Goal: Information Seeking & Learning: Learn about a topic

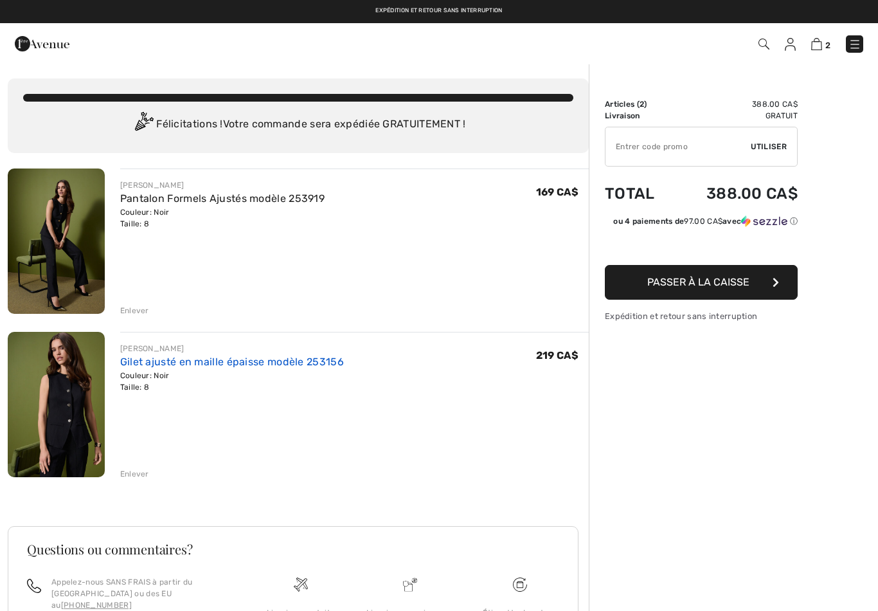
click at [199, 363] on link "Gilet ajusté en maille épaisse modèle 253156" at bounding box center [232, 362] width 224 height 12
click at [303, 193] on link "Pantalon Formels Ajustés modèle 253919" at bounding box center [222, 198] width 204 height 12
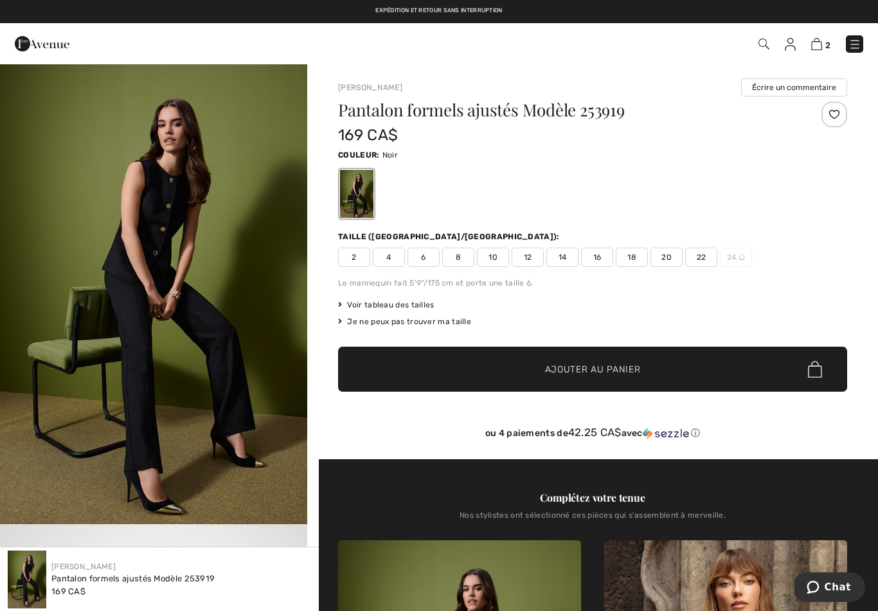
click at [861, 49] on img at bounding box center [855, 44] width 13 height 13
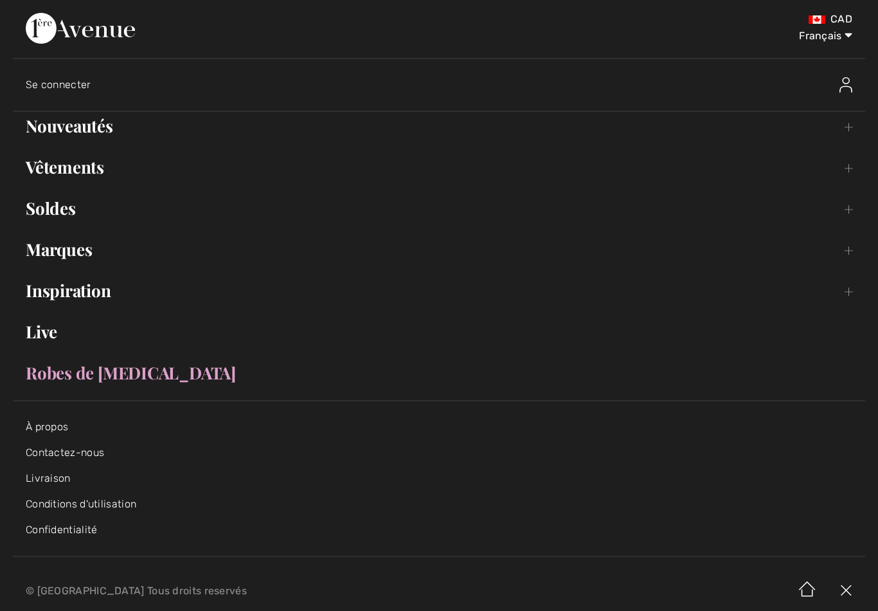
click at [851, 167] on link "Vêtements Toggle submenu" at bounding box center [439, 167] width 853 height 28
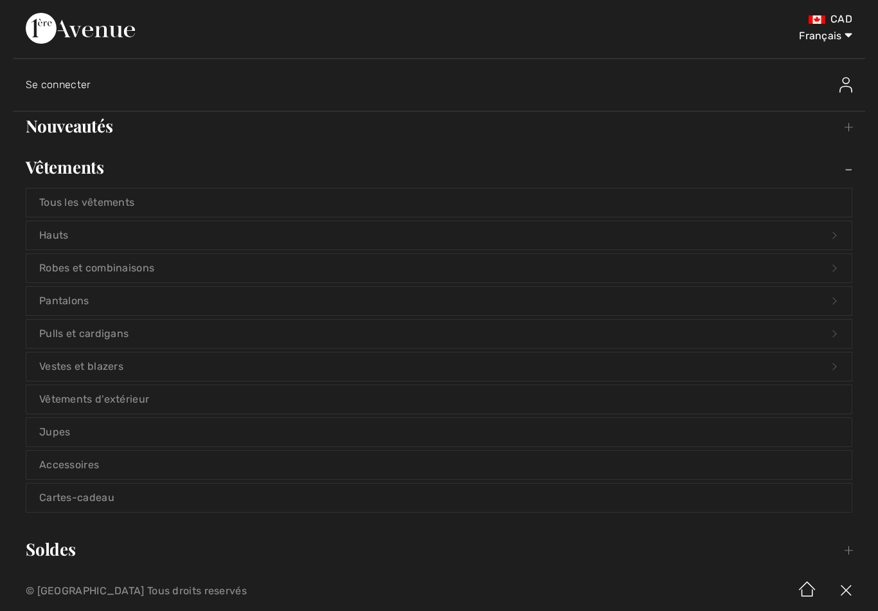
click at [257, 267] on link "Robes et combinaisons Open submenu" at bounding box center [439, 268] width 826 height 28
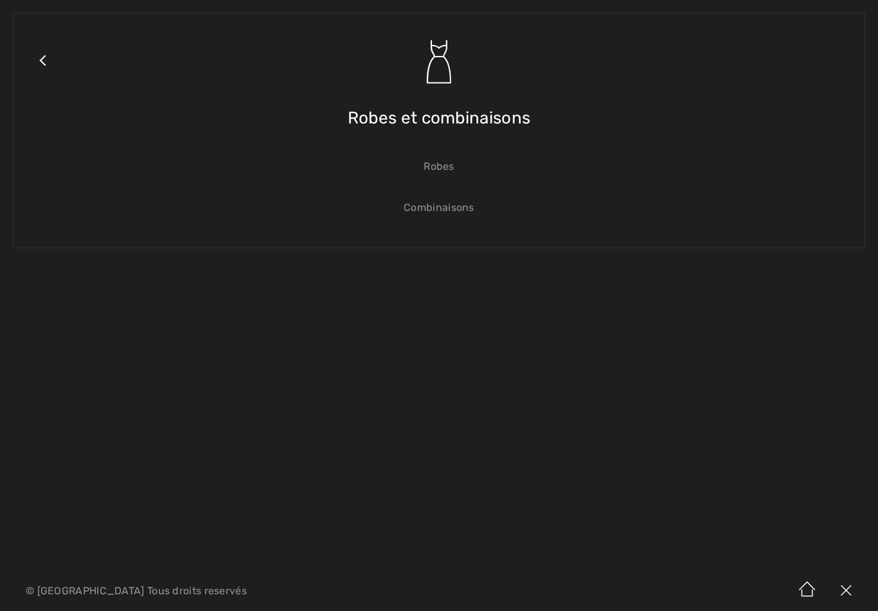
click at [440, 170] on link "Robes" at bounding box center [439, 166] width 826 height 28
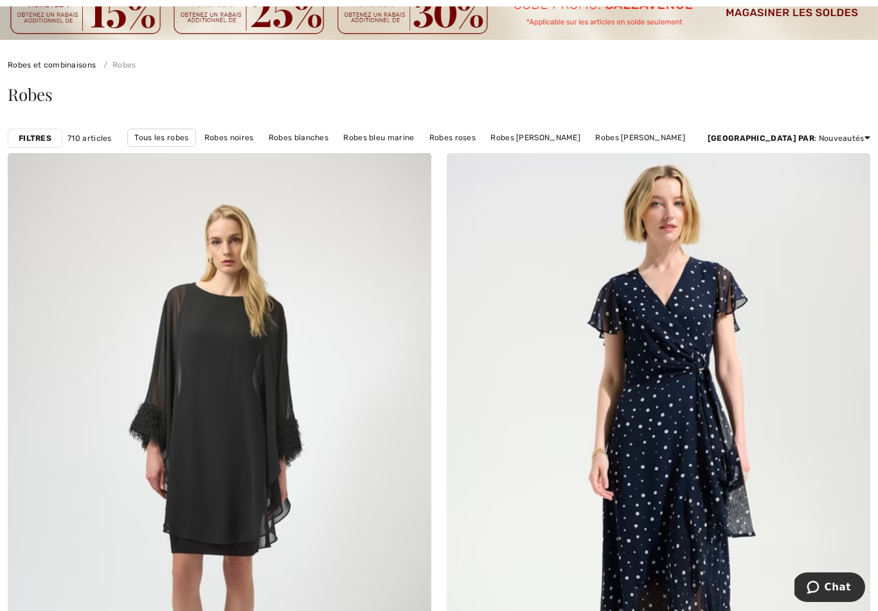
scroll to position [78, 0]
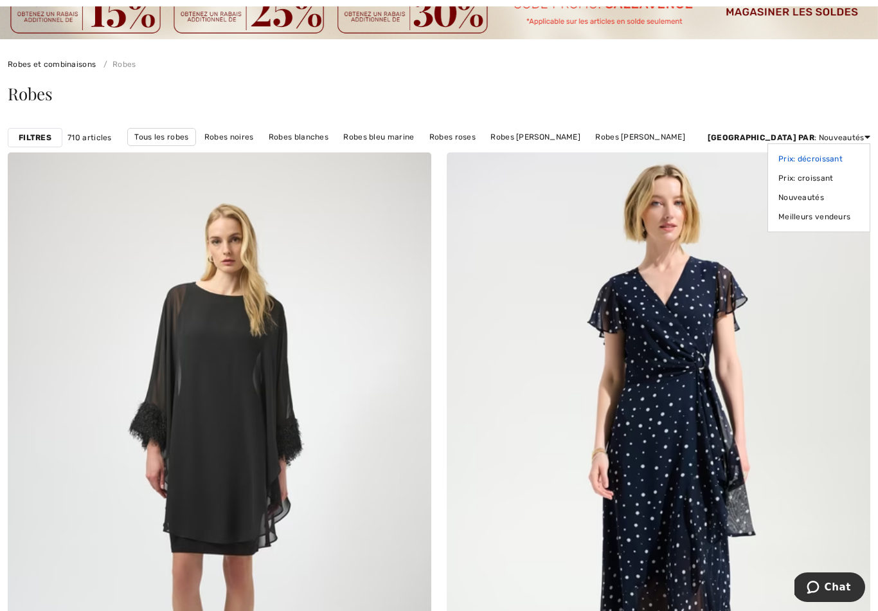
click at [836, 156] on link "Prix: décroissant" at bounding box center [819, 158] width 81 height 19
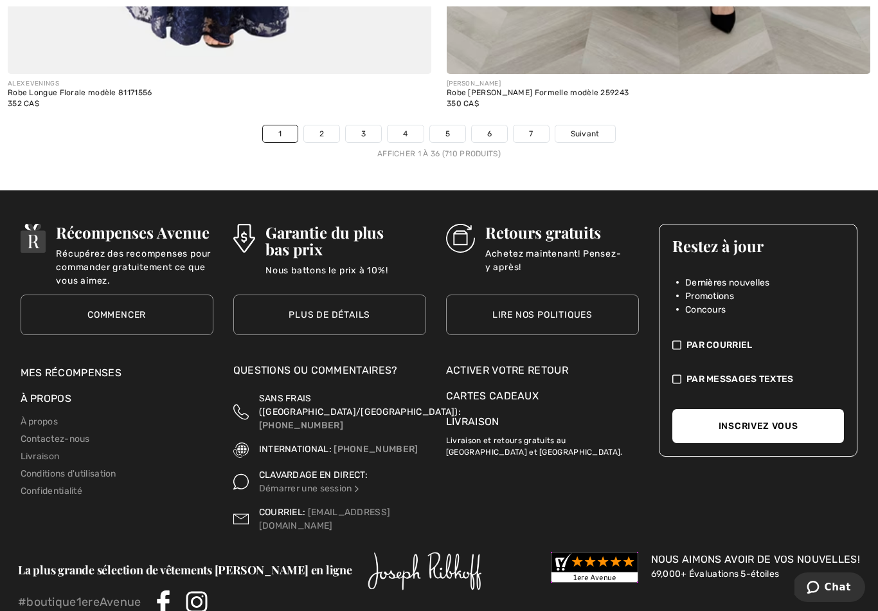
scroll to position [12851, 0]
click at [319, 125] on link "2" at bounding box center [321, 133] width 35 height 17
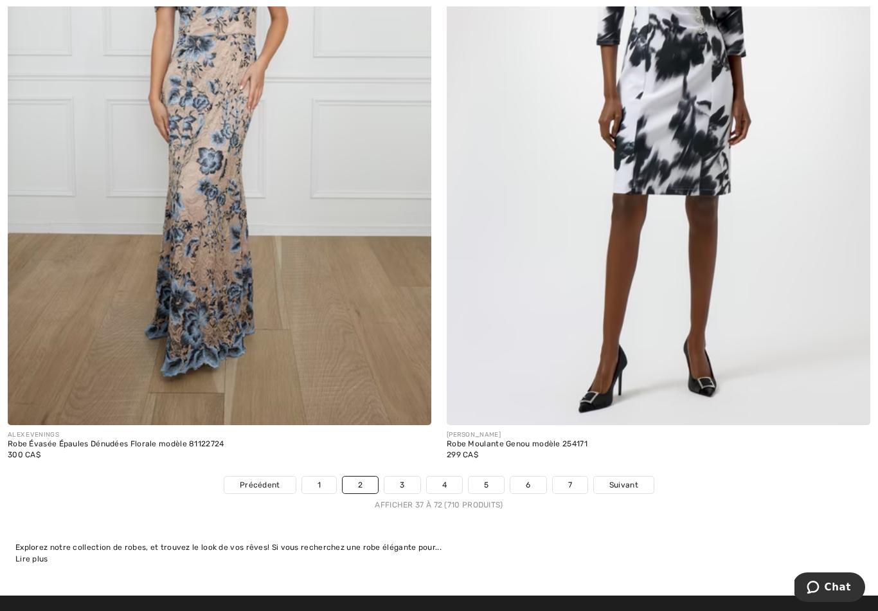
scroll to position [12410, 0]
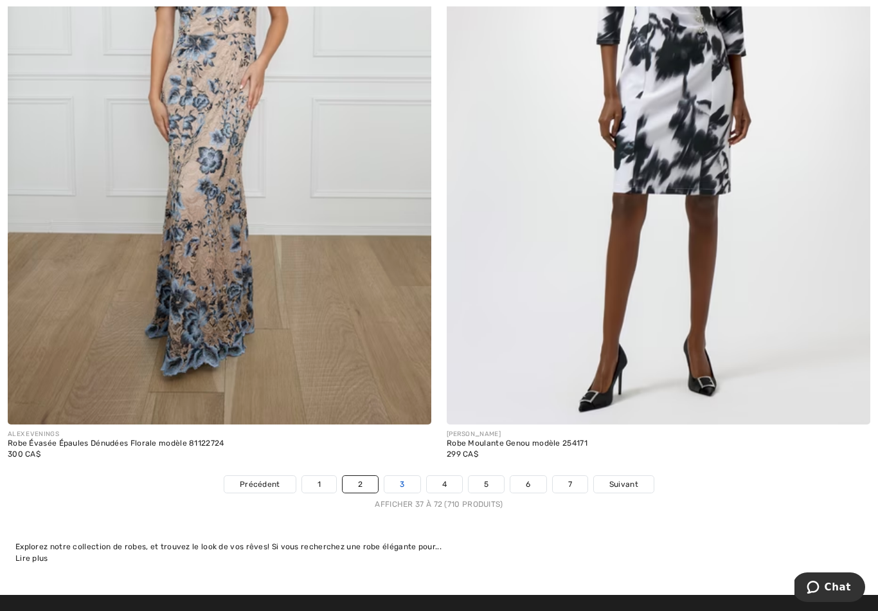
click at [398, 480] on link "3" at bounding box center [401, 484] width 35 height 17
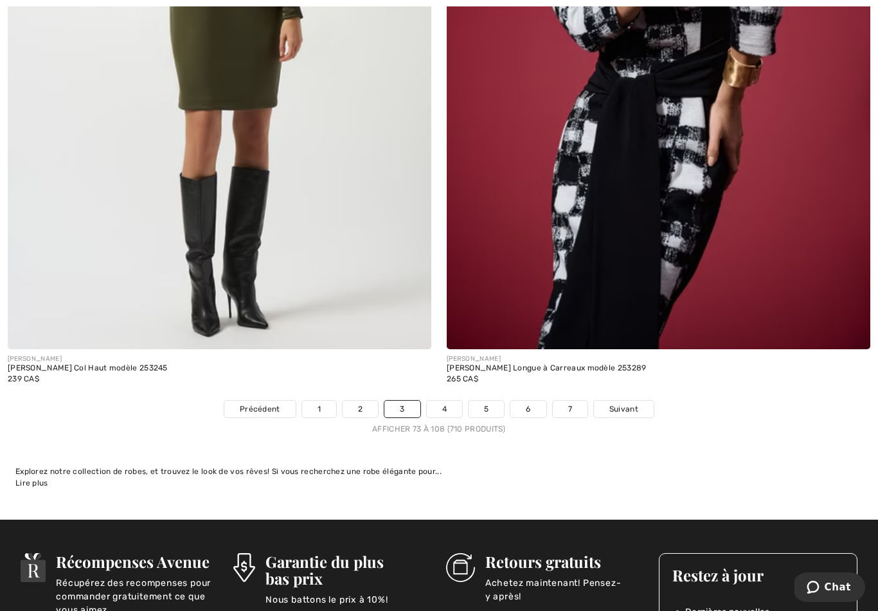
scroll to position [12542, 0]
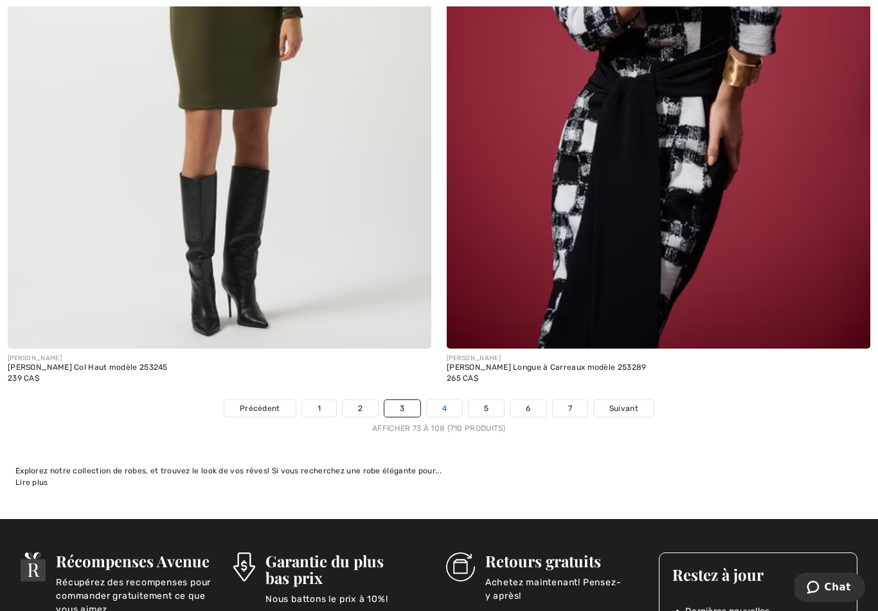
click at [447, 402] on link "4" at bounding box center [444, 408] width 35 height 17
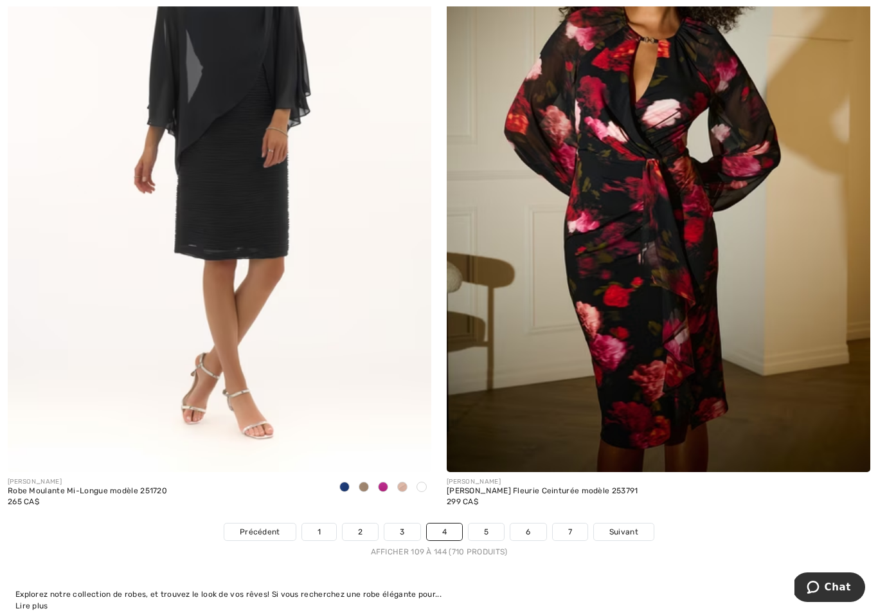
scroll to position [12453, 0]
click at [487, 523] on link "5" at bounding box center [486, 531] width 35 height 17
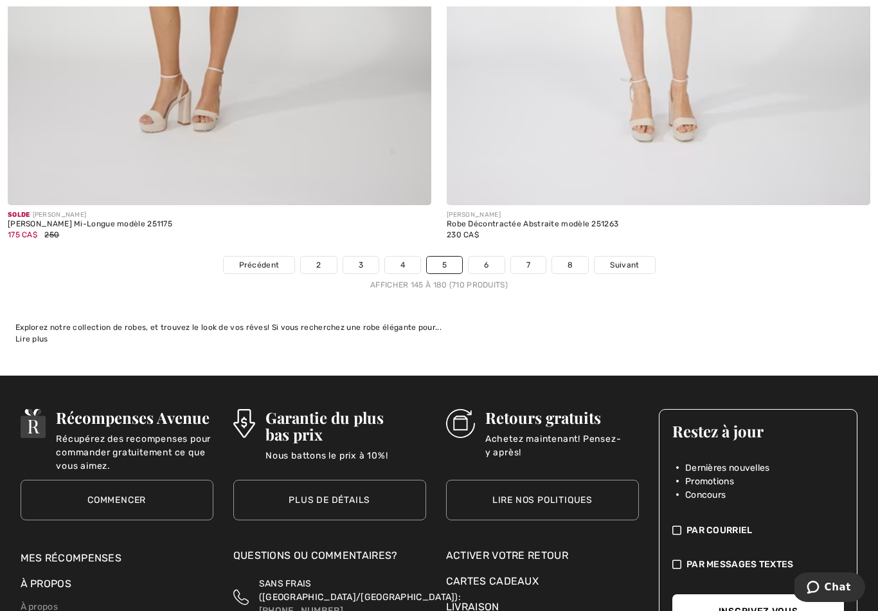
scroll to position [12630, 0]
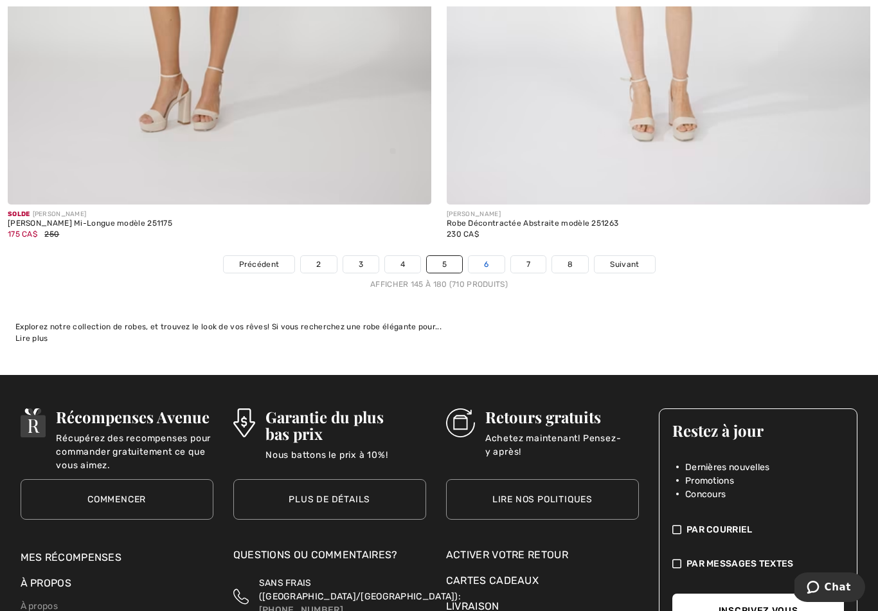
click at [481, 260] on link "6" at bounding box center [486, 264] width 35 height 17
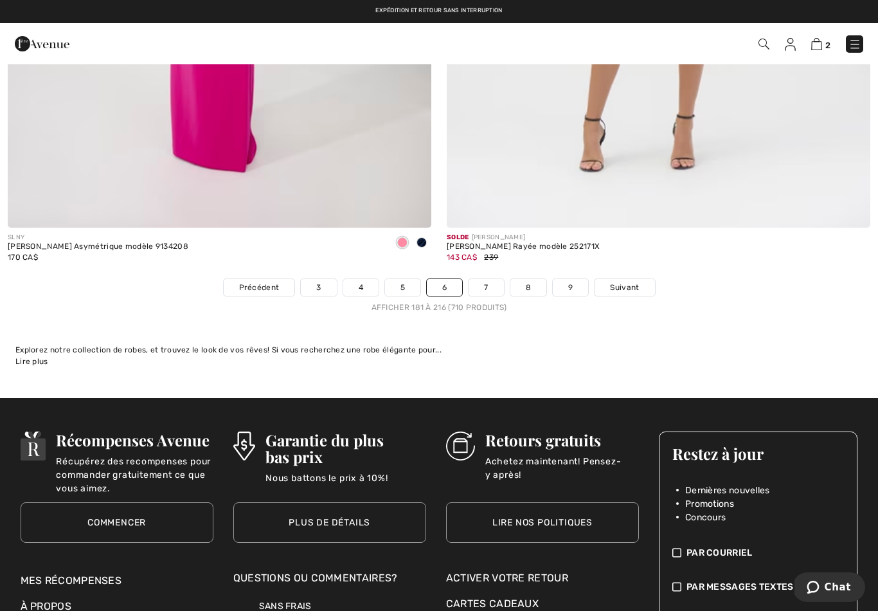
scroll to position [12662, 0]
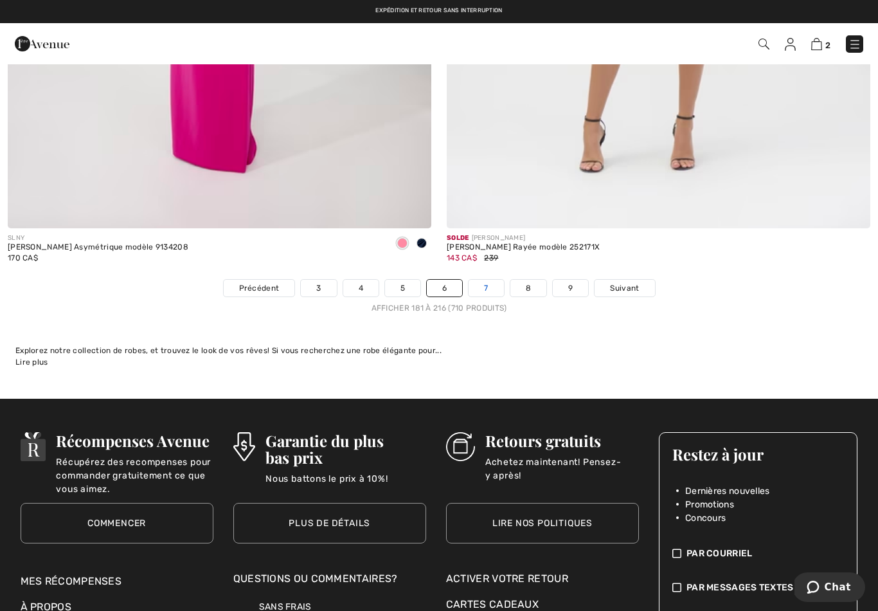
click at [493, 284] on link "7" at bounding box center [486, 288] width 35 height 17
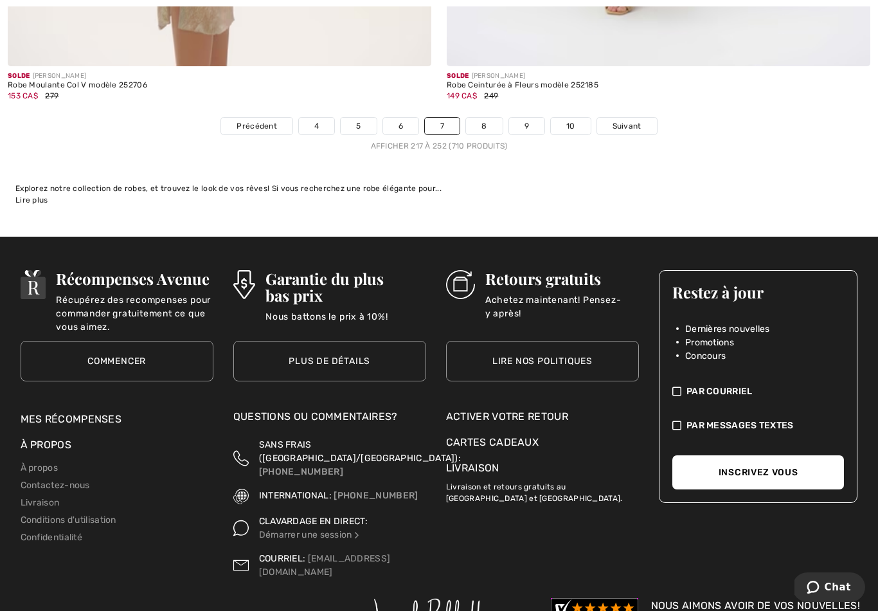
scroll to position [12858, 0]
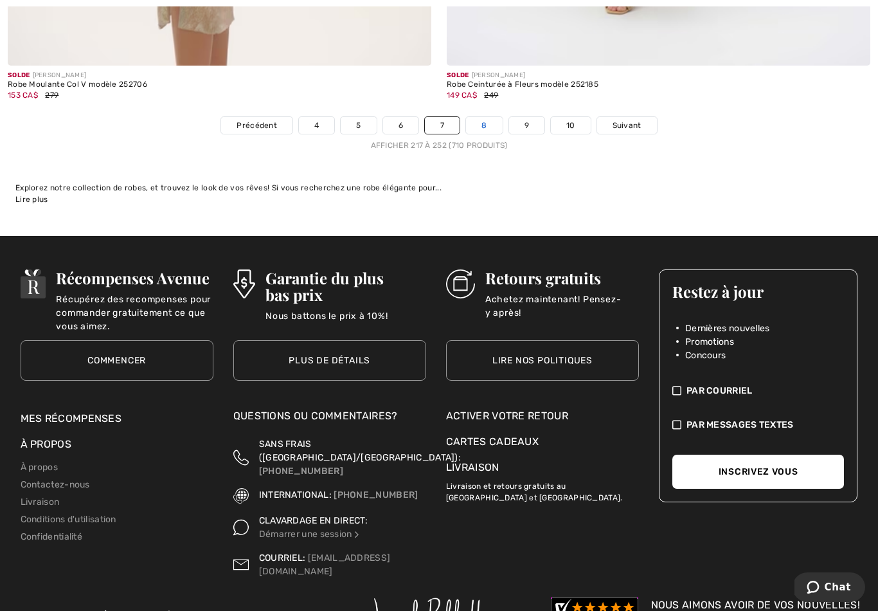
click at [489, 120] on link "8" at bounding box center [484, 125] width 36 height 17
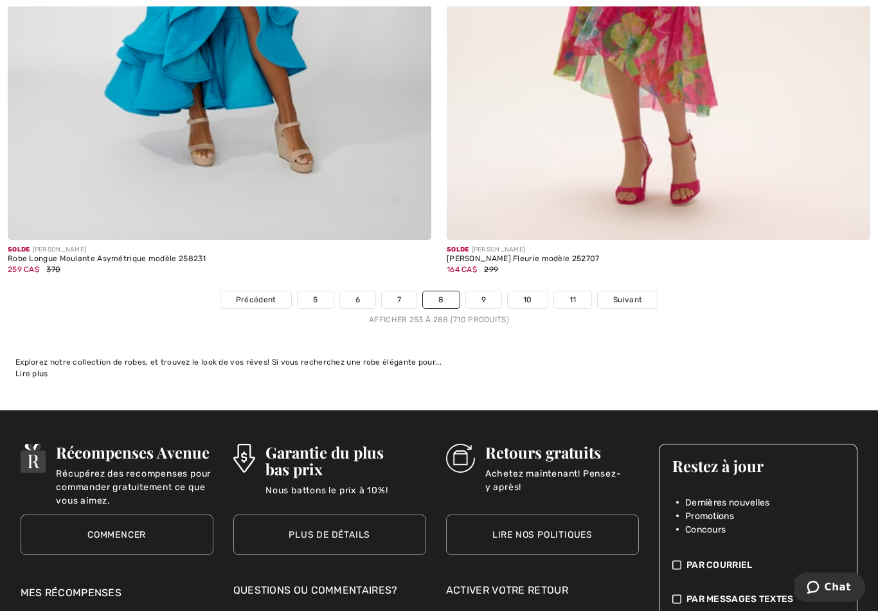
scroll to position [12595, 0]
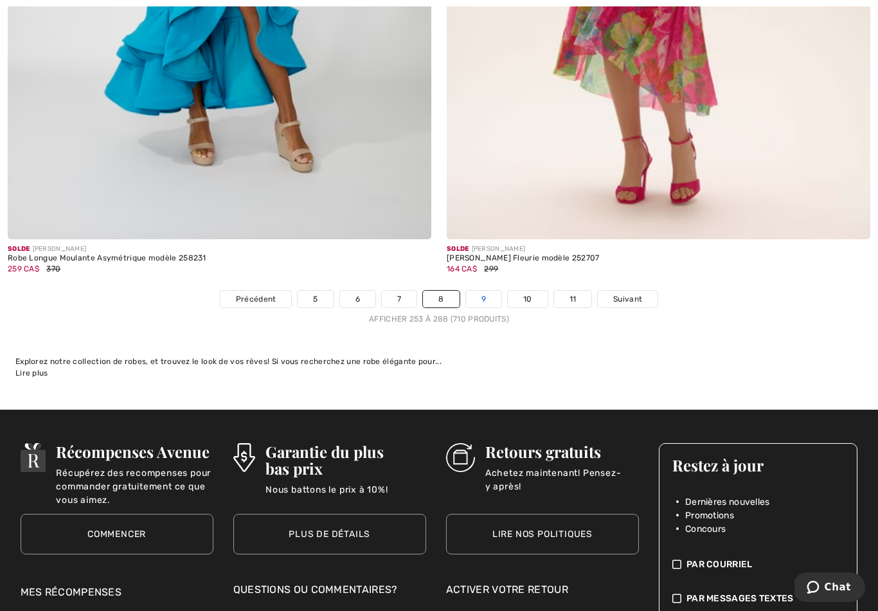
click at [483, 291] on link "9" at bounding box center [483, 299] width 35 height 17
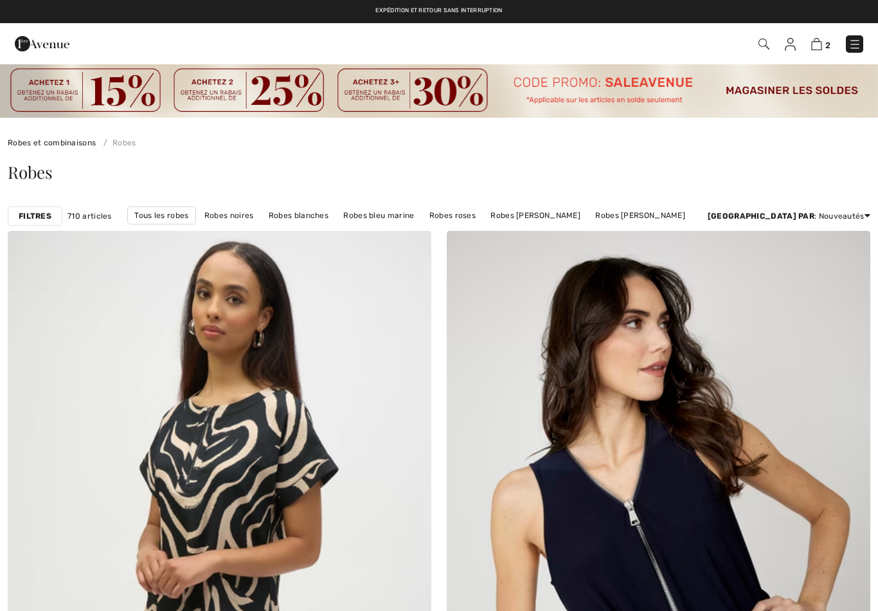
checkbox input "true"
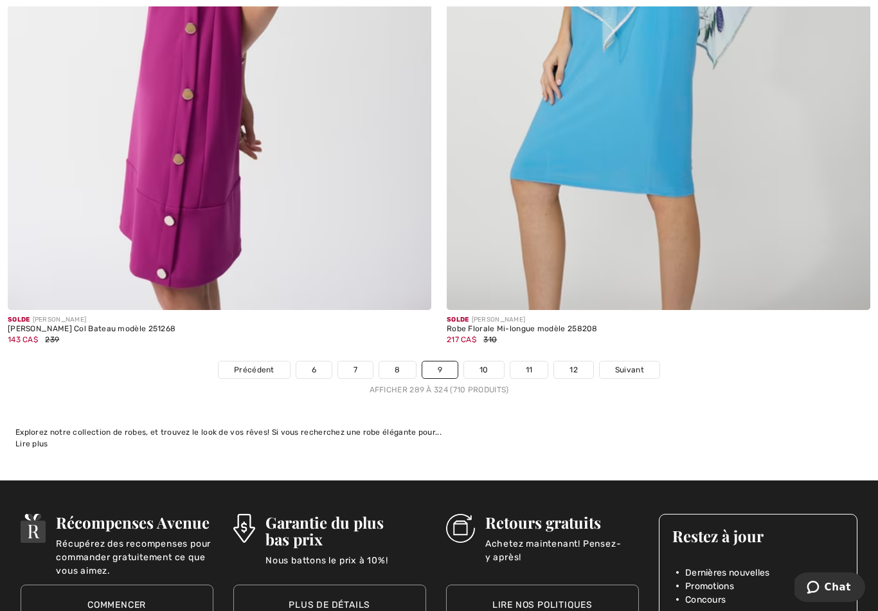
scroll to position [12581, 0]
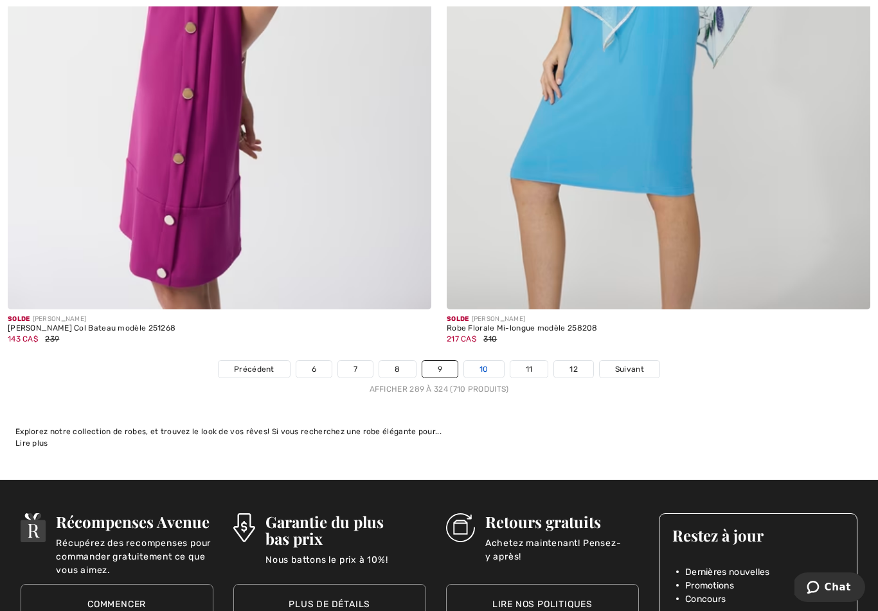
click at [484, 363] on link "10" at bounding box center [484, 369] width 40 height 17
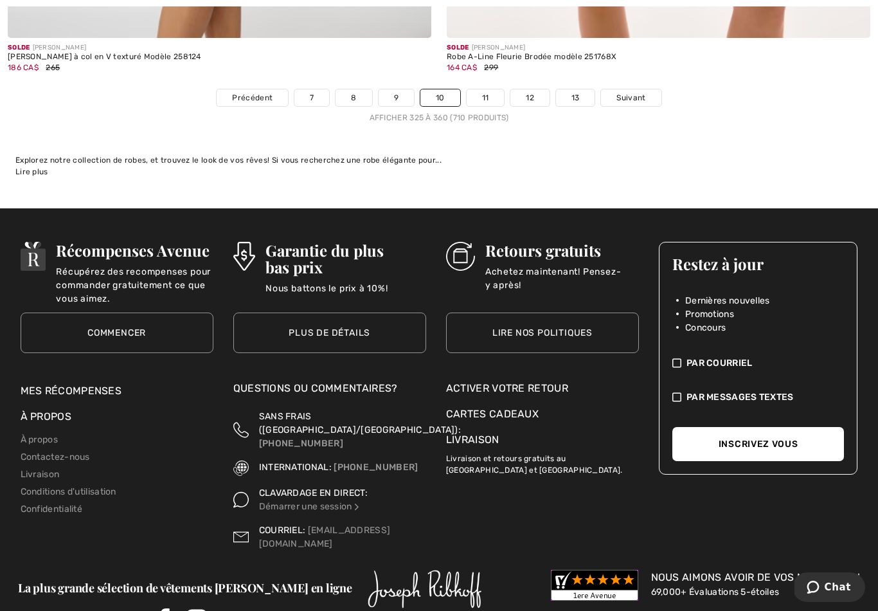
scroll to position [12887, 0]
click at [493, 89] on link "11" at bounding box center [486, 97] width 38 height 17
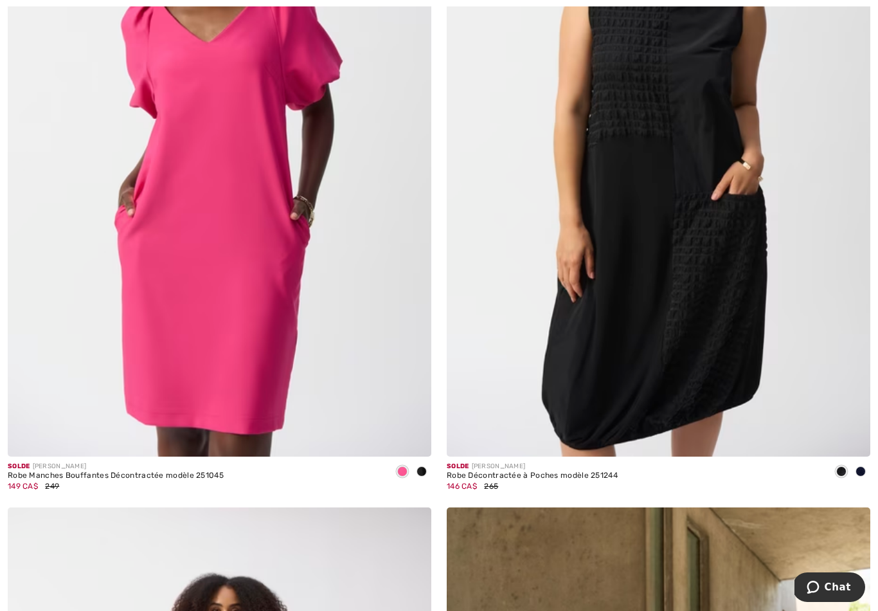
scroll to position [11692, 0]
click at [428, 464] on div at bounding box center [421, 471] width 19 height 21
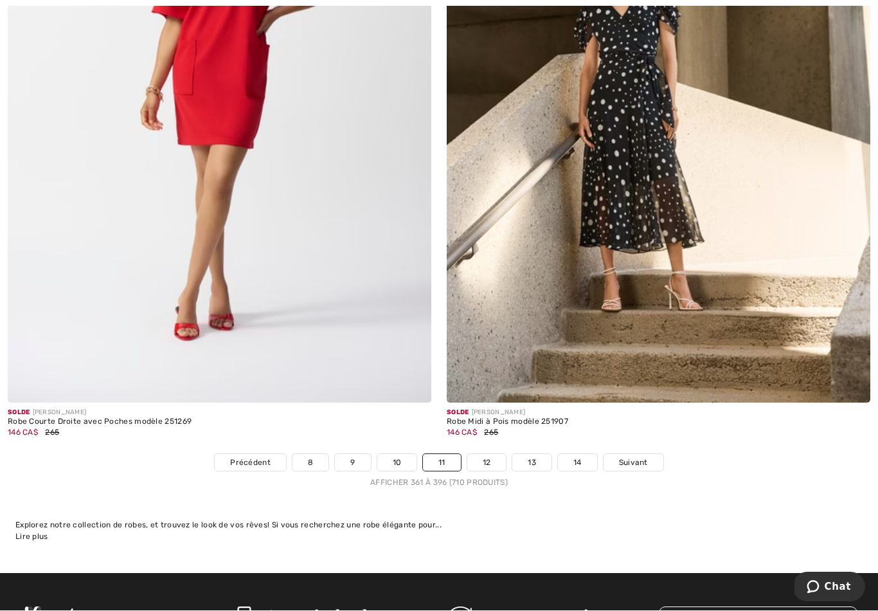
scroll to position [12432, 0]
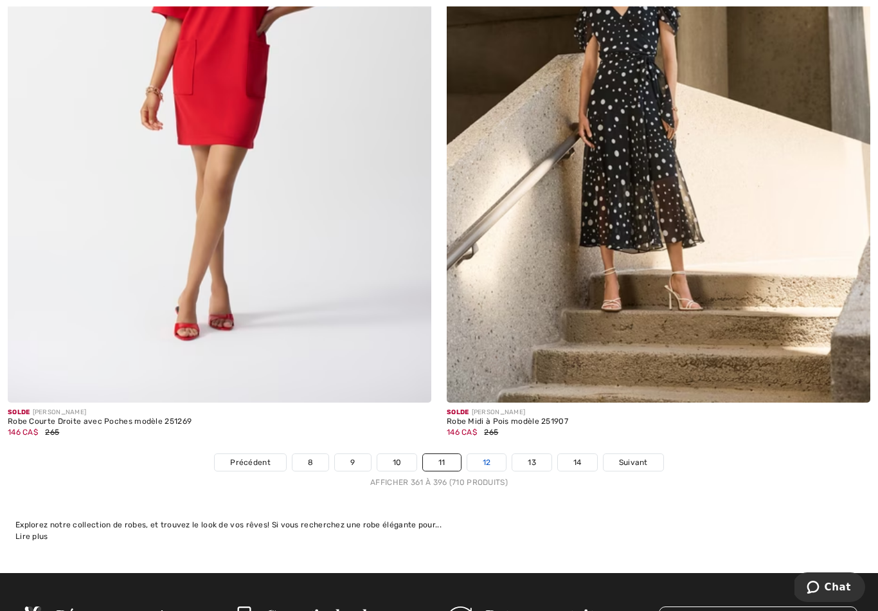
click at [487, 454] on link "12" at bounding box center [486, 462] width 39 height 17
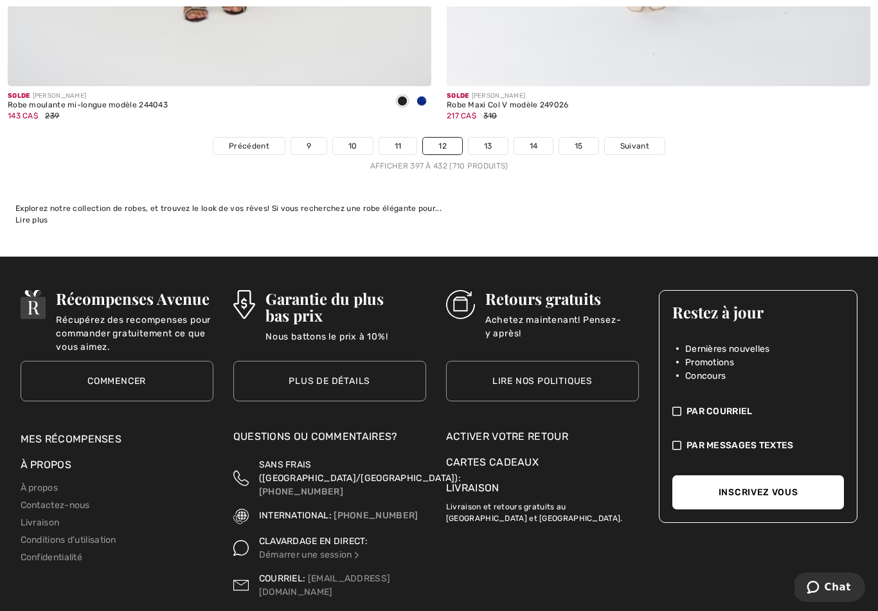
scroll to position [12805, 0]
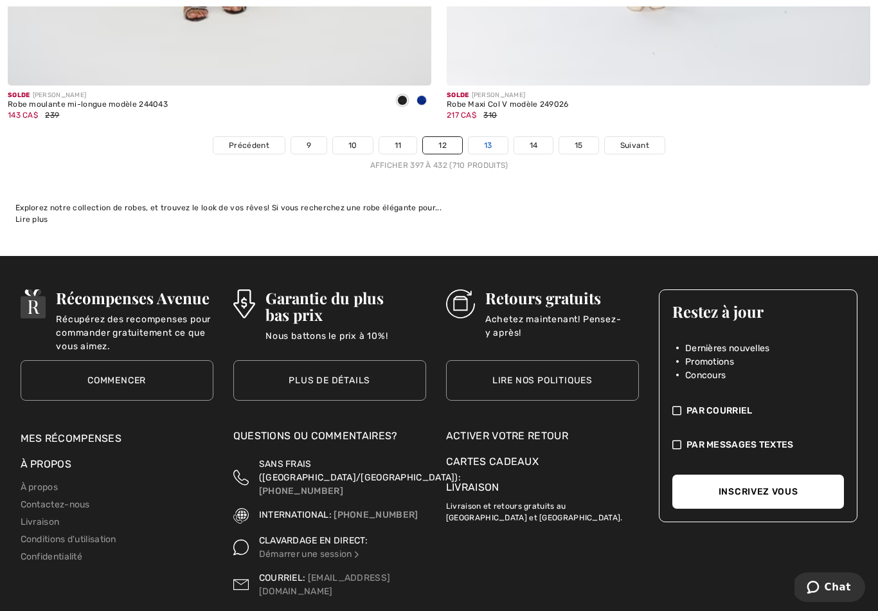
click at [493, 140] on link "13" at bounding box center [488, 145] width 39 height 17
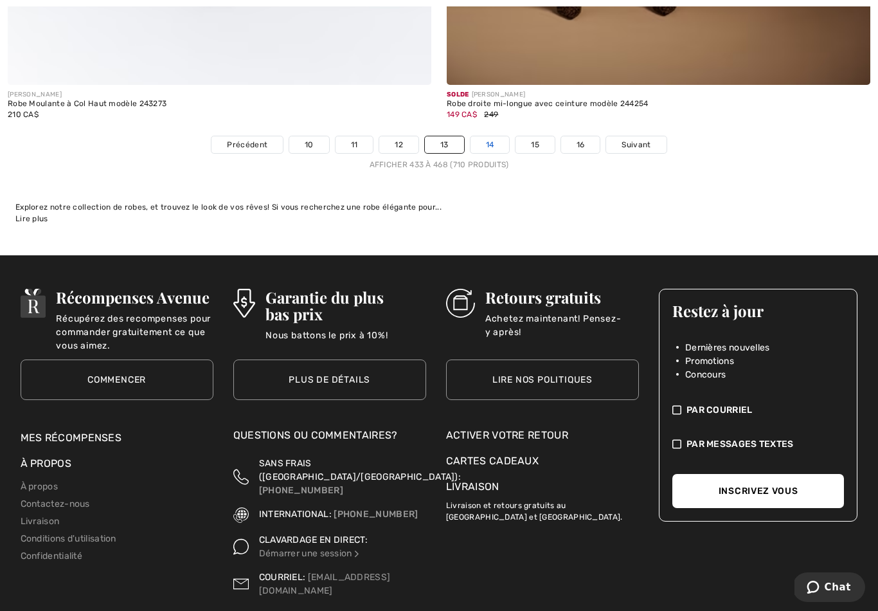
scroll to position [12840, 0]
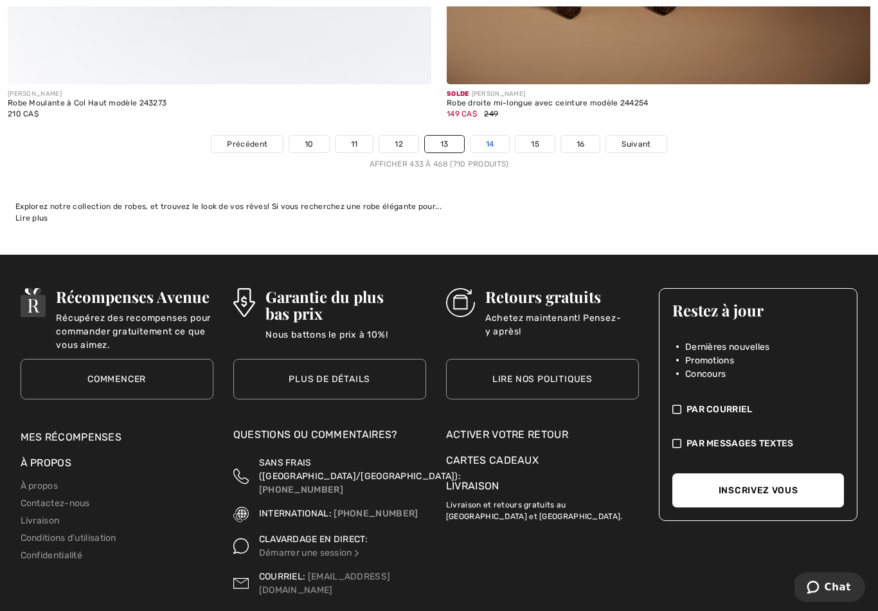
click at [493, 139] on link "14" at bounding box center [490, 144] width 39 height 17
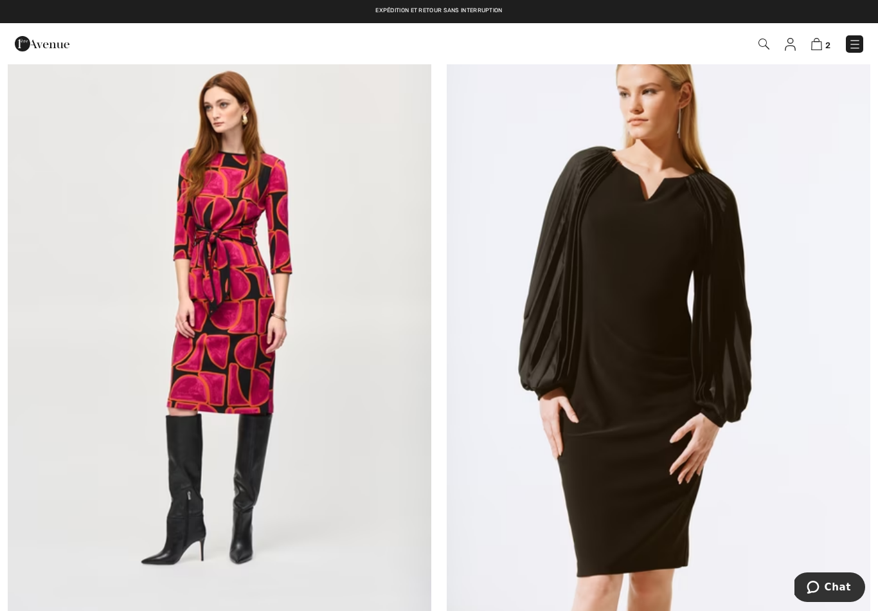
scroll to position [11509, 0]
